Goal: Find specific page/section: Find specific page/section

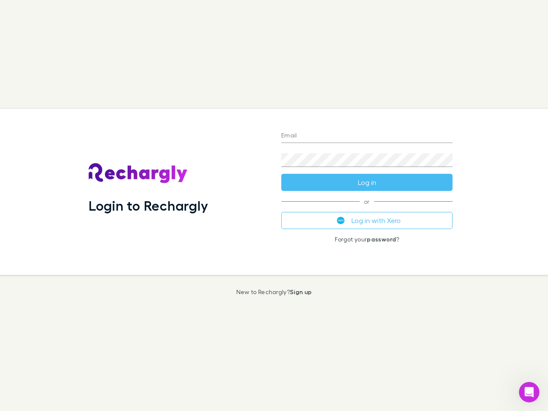
click at [274, 205] on div "Login to Rechargly" at bounding box center [178, 192] width 193 height 166
click at [367, 136] on input "Email" at bounding box center [366, 136] width 171 height 14
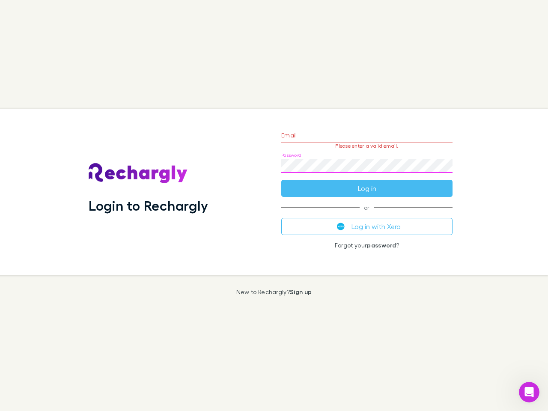
click at [367, 182] on form "Email Please enter a valid email. Password Log in" at bounding box center [366, 159] width 171 height 74
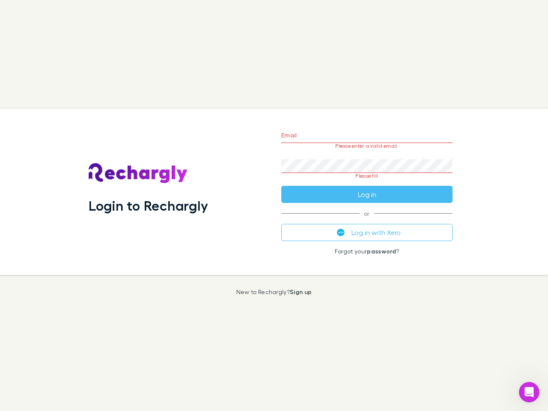
click at [367, 220] on div "Email Please enter a valid email. Password Please fill Log in or Log in with Xe…" at bounding box center [366, 192] width 185 height 166
click at [529, 392] on icon "Open Intercom Messenger" at bounding box center [529, 392] width 14 height 14
